Goal: Task Accomplishment & Management: Manage account settings

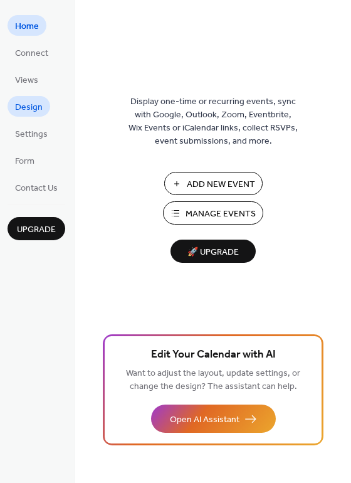
click at [37, 106] on span "Design" at bounding box center [29, 107] width 28 height 13
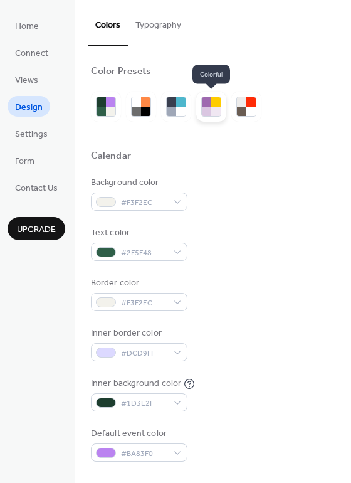
click at [204, 105] on div at bounding box center [206, 101] width 9 height 9
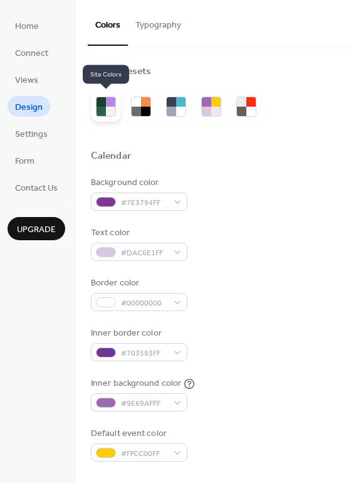
click at [117, 112] on div at bounding box center [106, 106] width 30 height 30
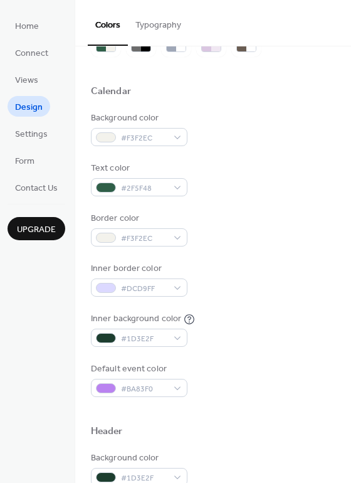
scroll to position [70, 0]
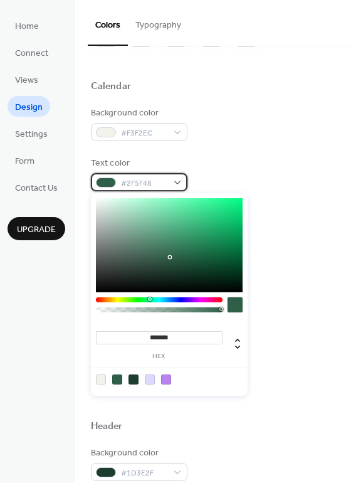
click at [172, 180] on div "#2F5F48" at bounding box center [139, 182] width 97 height 18
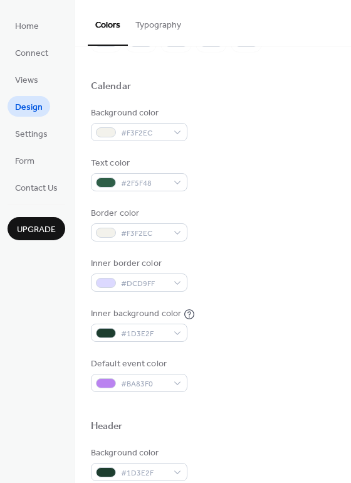
click at [258, 140] on div "Background color #F3F2EC" at bounding box center [213, 124] width 244 height 34
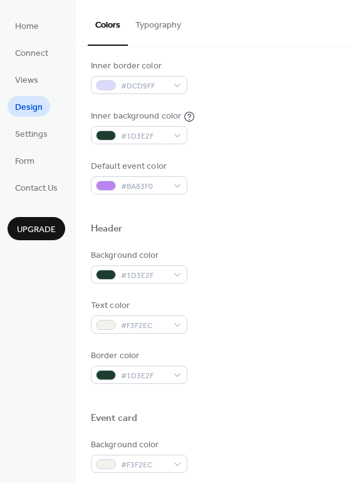
scroll to position [280, 0]
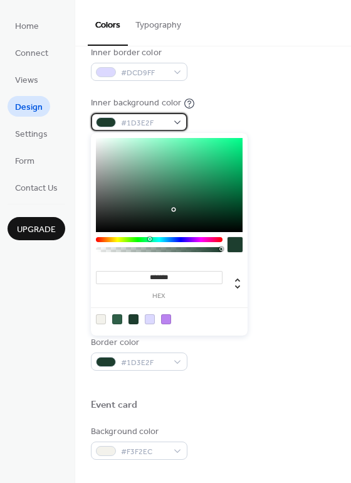
click at [179, 120] on div "#1D3E2F" at bounding box center [139, 122] width 97 height 18
click at [102, 143] on div at bounding box center [169, 185] width 147 height 94
type input "*******"
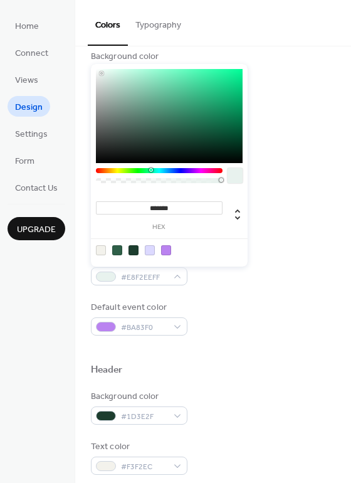
scroll to position [126, 0]
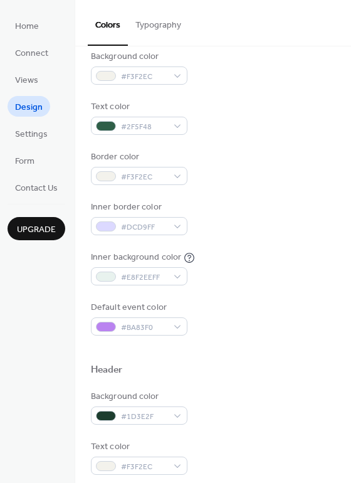
click at [284, 114] on div "Text color #2F5F48" at bounding box center [213, 117] width 244 height 34
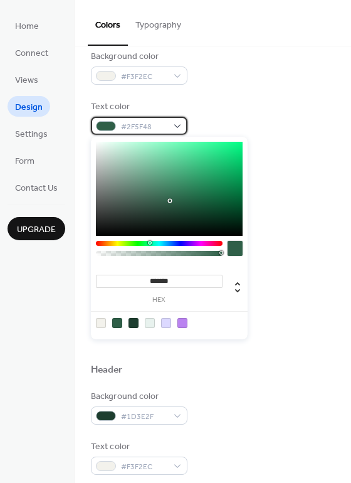
click at [170, 125] on div "#2F5F48" at bounding box center [139, 126] width 97 height 18
type input "*******"
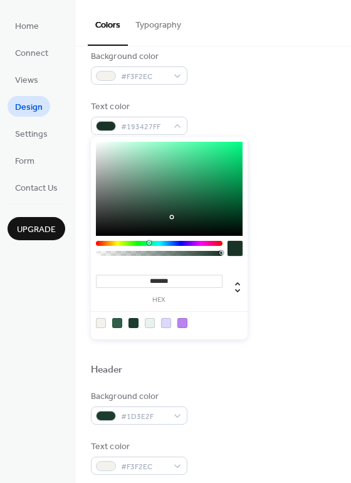
click at [170, 217] on div at bounding box center [169, 189] width 147 height 94
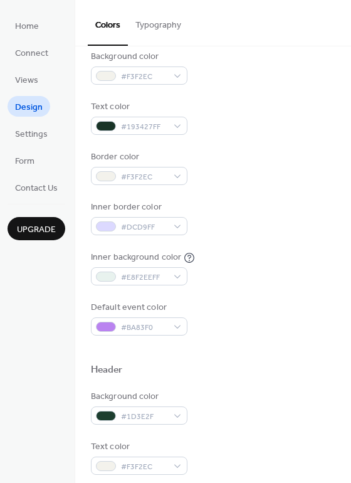
click at [273, 92] on div "Background color #F3F2EC Text color #193427FF Border color #F3F2EC Inner border…" at bounding box center [213, 192] width 244 height 285
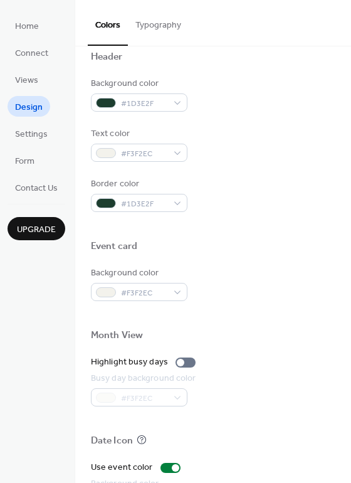
scroll to position [464, 0]
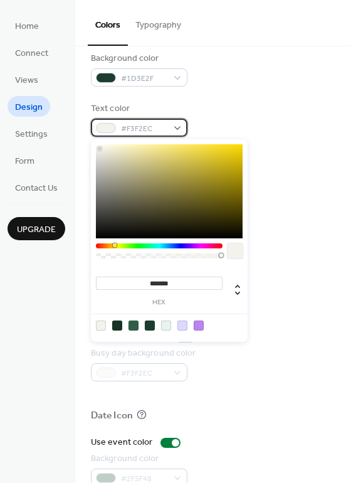
click at [176, 128] on div "#F3F2EC" at bounding box center [139, 127] width 97 height 18
type input "*******"
click at [225, 151] on div at bounding box center [169, 191] width 147 height 94
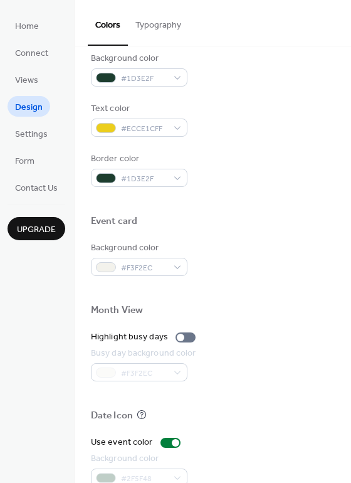
click at [279, 82] on div "Background color #1D3E2F" at bounding box center [213, 69] width 244 height 34
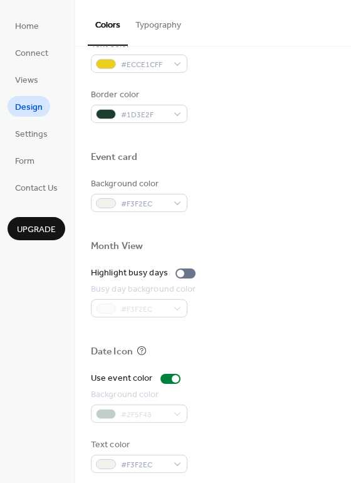
scroll to position [536, 0]
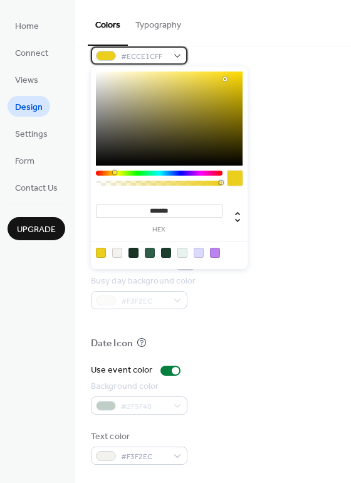
click at [179, 58] on div "#ECCE1CFF" at bounding box center [139, 55] width 97 height 18
type input "*******"
click at [138, 173] on div at bounding box center [159, 172] width 127 height 5
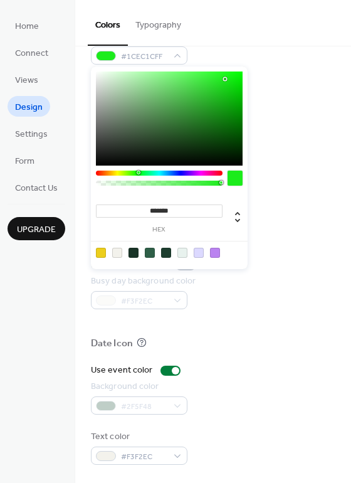
click at [234, 180] on div at bounding box center [234, 177] width 15 height 15
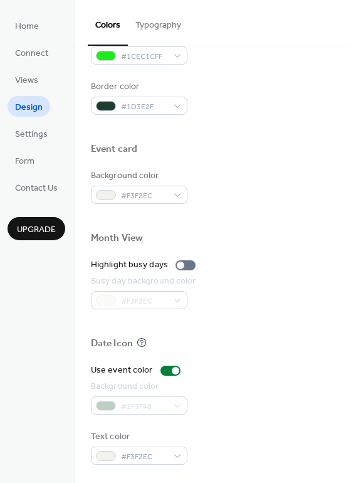
click at [294, 99] on div "Border color #1D3E2F" at bounding box center [213, 97] width 244 height 34
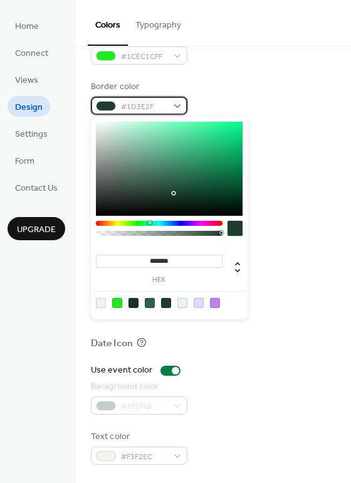
click at [166, 111] on span "#1D3E2F" at bounding box center [144, 106] width 46 height 13
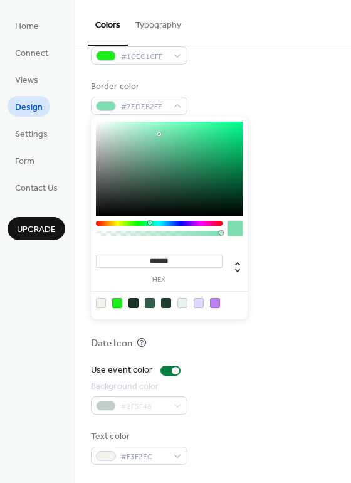
click at [159, 134] on div at bounding box center [169, 169] width 147 height 94
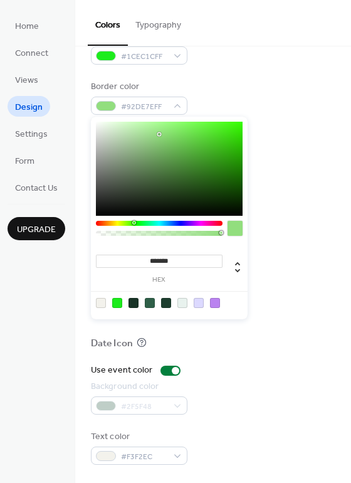
click at [133, 222] on div at bounding box center [159, 223] width 127 height 5
click at [130, 128] on div at bounding box center [169, 169] width 147 height 94
click at [184, 180] on div at bounding box center [169, 169] width 147 height 94
type input "*******"
click at [183, 159] on div at bounding box center [169, 169] width 147 height 94
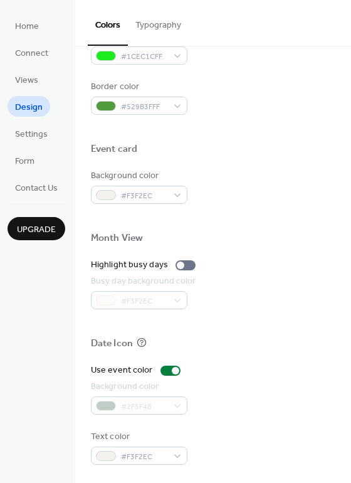
click at [291, 151] on div "Event card" at bounding box center [213, 151] width 244 height 16
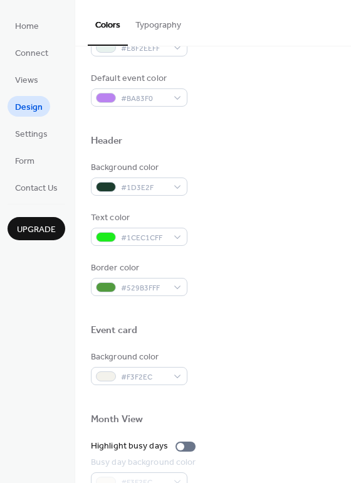
scroll to position [352, 0]
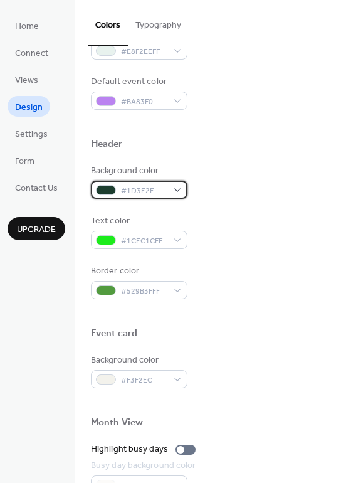
click at [165, 192] on span "#1D3E2F" at bounding box center [144, 190] width 46 height 13
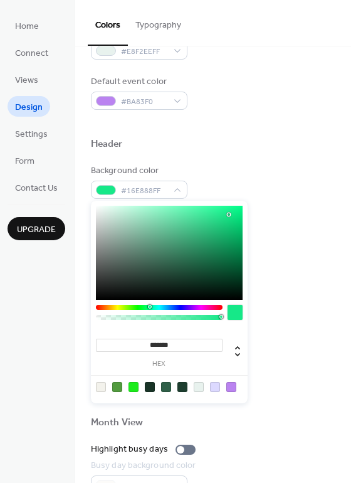
click at [229, 214] on div at bounding box center [169, 253] width 147 height 94
click at [100, 208] on div at bounding box center [169, 253] width 147 height 94
type input "*******"
click at [238, 214] on div at bounding box center [169, 253] width 147 height 94
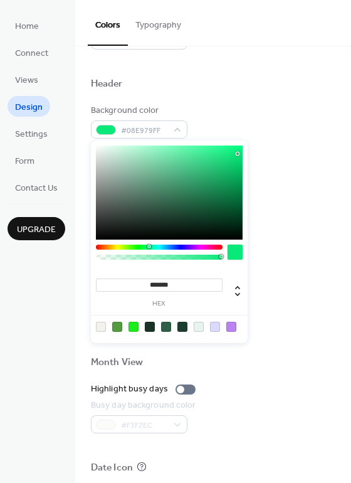
scroll to position [412, 0]
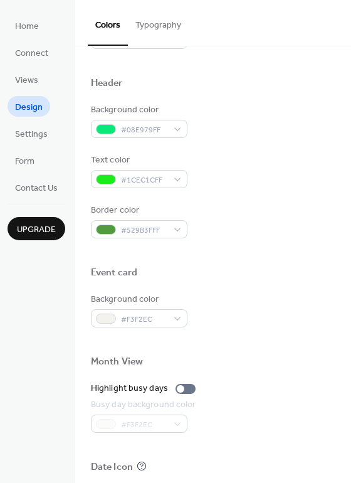
click at [291, 187] on div "Text color #1CEC1CFF" at bounding box center [213, 171] width 244 height 34
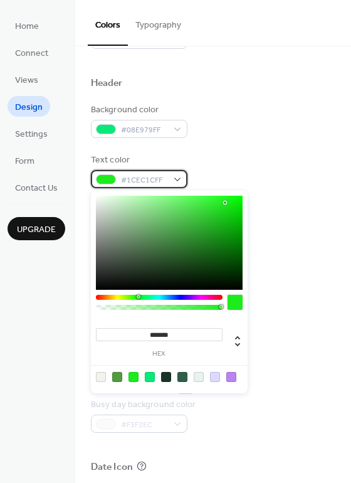
click at [167, 183] on div "#1CEC1CFF" at bounding box center [139, 179] width 97 height 18
type input "*******"
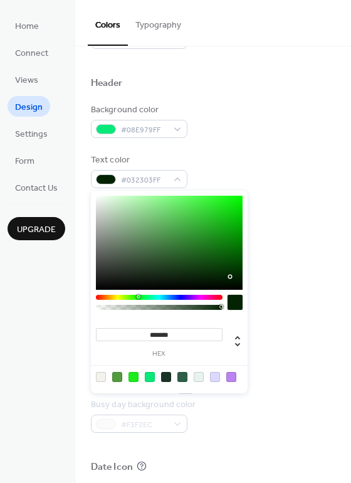
click at [231, 276] on div at bounding box center [169, 243] width 147 height 94
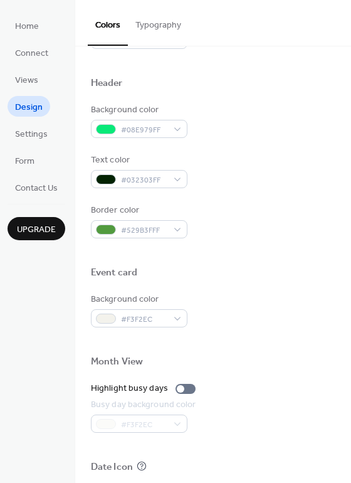
click at [304, 134] on div "Background color #08E979FF" at bounding box center [213, 120] width 244 height 34
